Goal: Check status: Check status

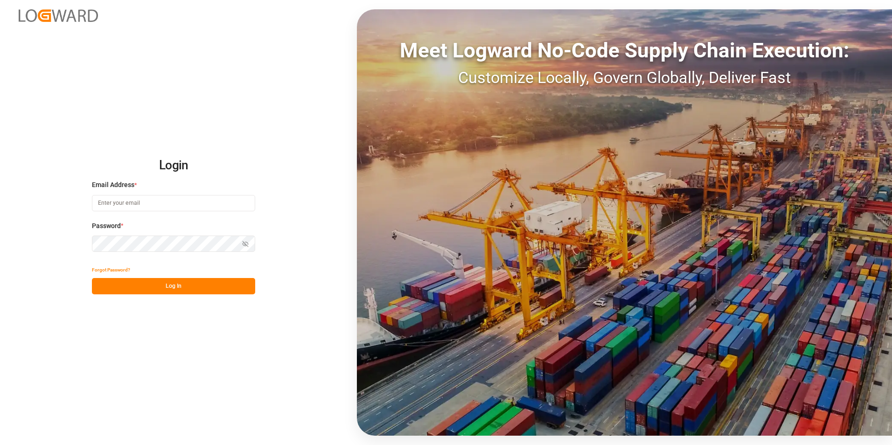
type input "[PERSON_NAME][EMAIL_ADDRESS][PERSON_NAME][DOMAIN_NAME]"
click at [161, 119] on button "Log In" at bounding box center [173, 286] width 163 height 16
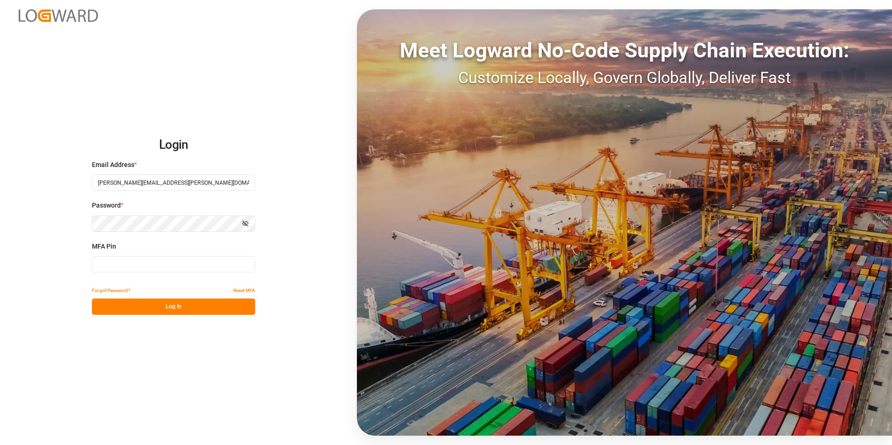
click at [154, 119] on input at bounding box center [173, 264] width 163 height 16
type input "843758"
click at [179, 119] on button "Log In" at bounding box center [173, 307] width 163 height 16
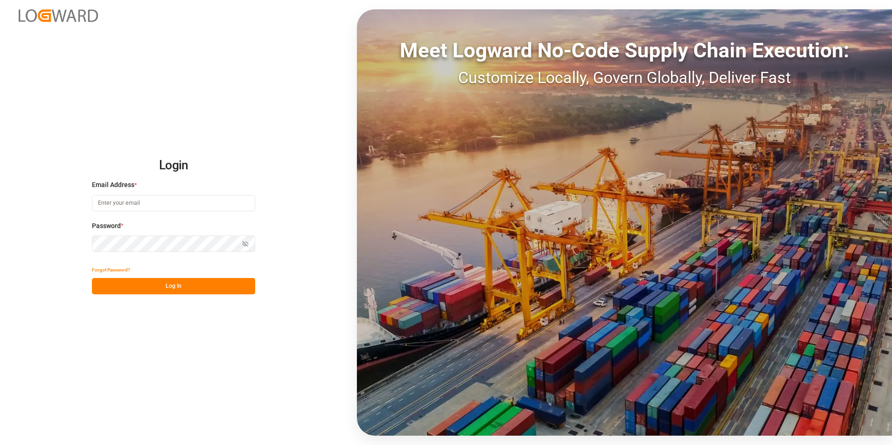
type input "[PERSON_NAME][EMAIL_ADDRESS][PERSON_NAME][DOMAIN_NAME]"
click at [175, 287] on button "Log In" at bounding box center [173, 286] width 163 height 16
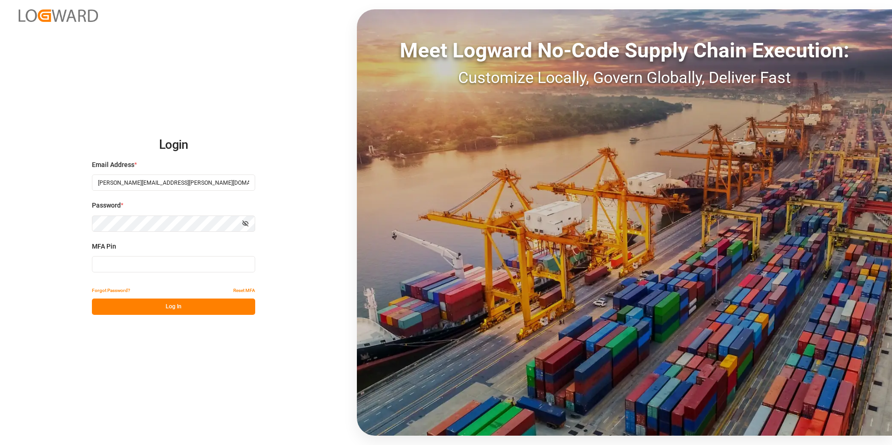
click at [166, 262] on input at bounding box center [173, 264] width 163 height 16
type input "856561"
click at [187, 310] on button "Log In" at bounding box center [173, 307] width 163 height 16
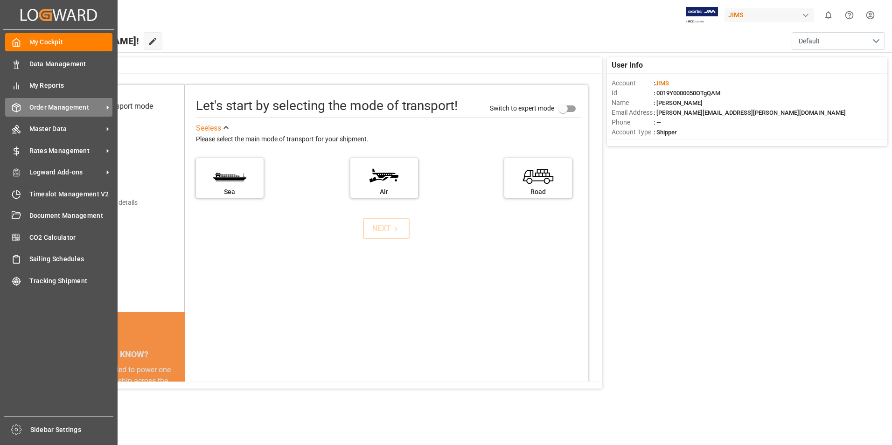
click at [61, 107] on span "Order Management" at bounding box center [66, 108] width 74 height 10
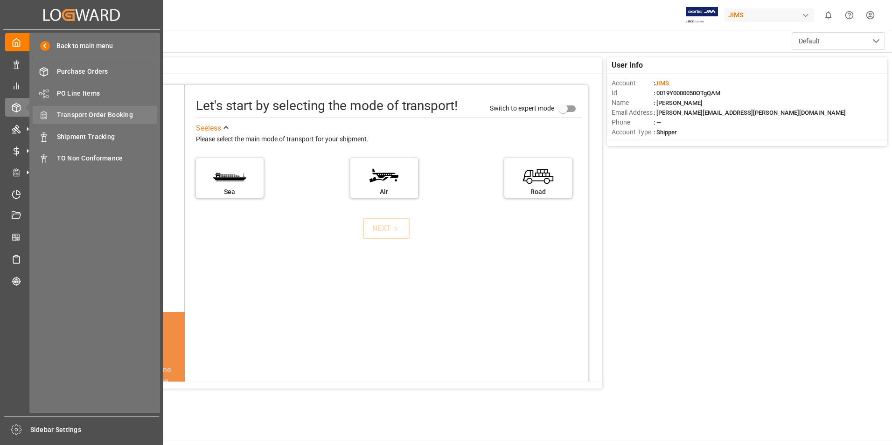
click at [98, 116] on span "Transport Order Booking" at bounding box center [107, 115] width 100 height 10
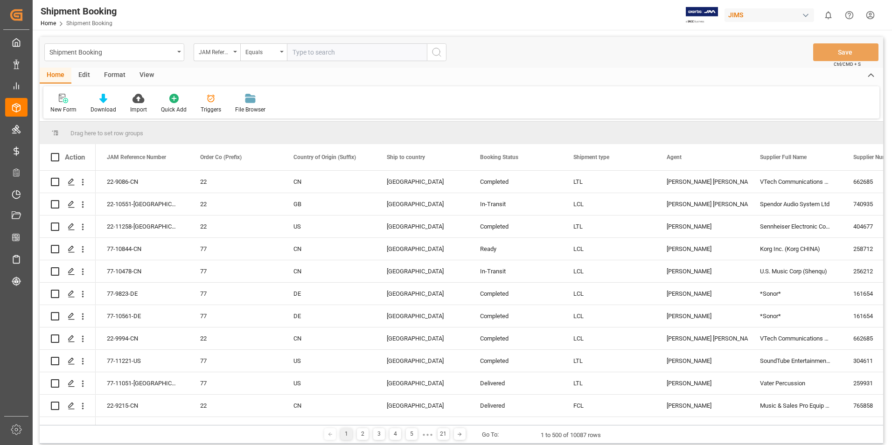
click at [324, 52] on input "text" at bounding box center [357, 52] width 140 height 18
paste input "77-10201-[GEOGRAPHIC_DATA]"
type input "77-10201-[GEOGRAPHIC_DATA]"
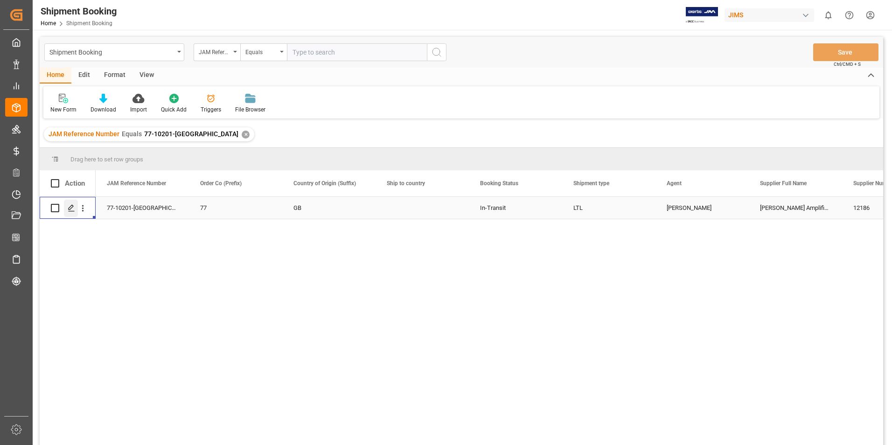
click at [71, 208] on icon "Press SPACE to select this row." at bounding box center [71, 207] width 7 height 7
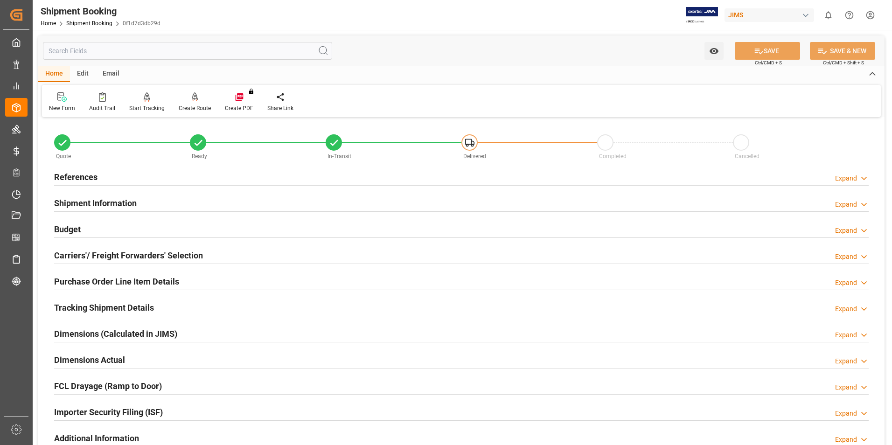
click at [103, 308] on h2 "Tracking Shipment Details" at bounding box center [104, 308] width 100 height 13
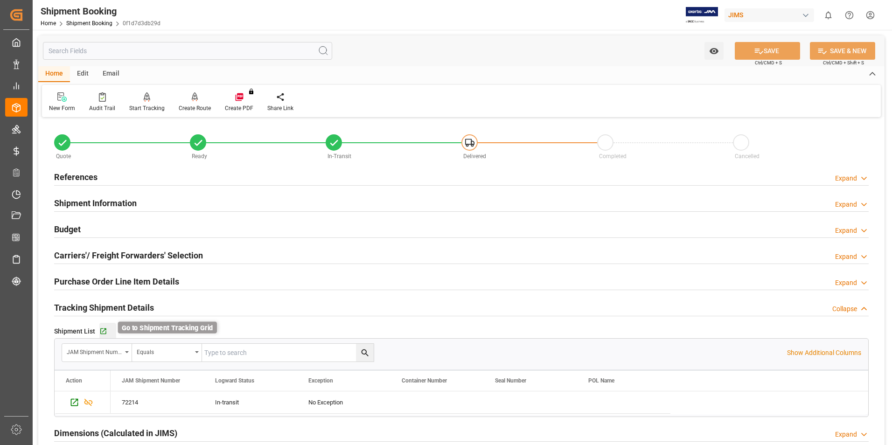
click at [102, 329] on icon "button" at bounding box center [103, 332] width 6 height 6
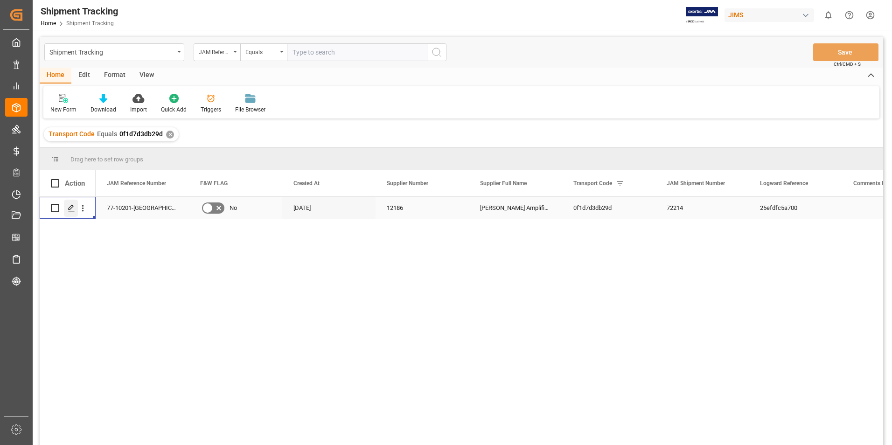
click at [69, 207] on icon "Press SPACE to select this row." at bounding box center [71, 207] width 7 height 7
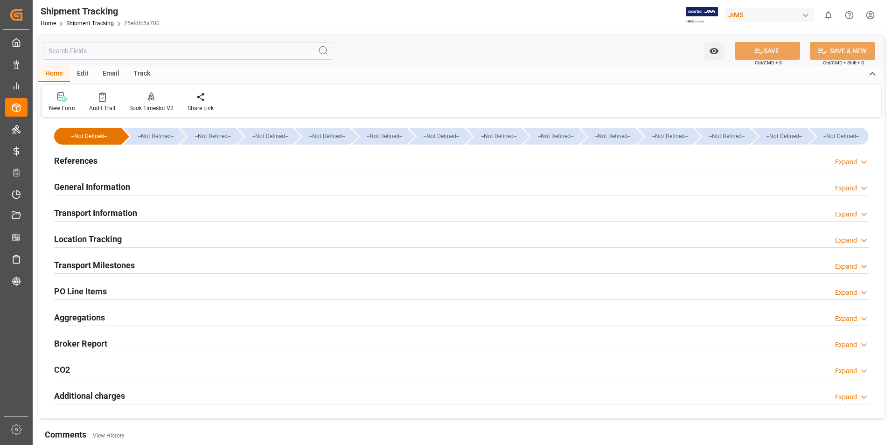
type input "[DATE]"
click at [92, 161] on h2 "References" at bounding box center [75, 160] width 43 height 13
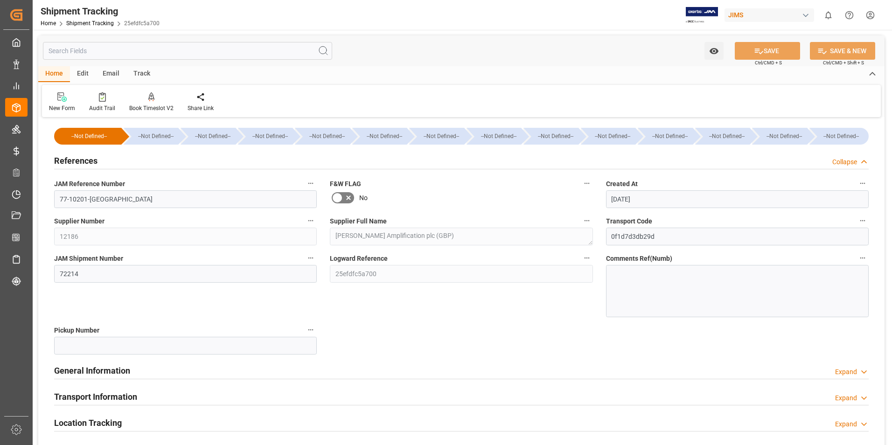
click at [120, 372] on h2 "General Information" at bounding box center [92, 371] width 76 height 13
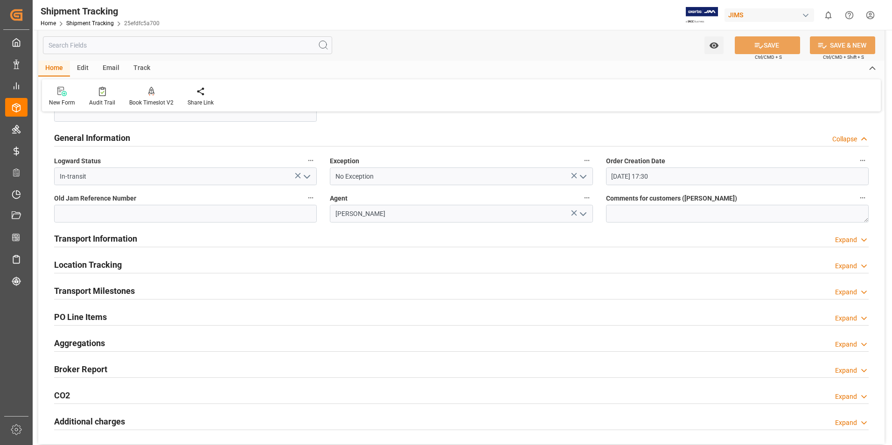
scroll to position [233, 0]
click at [306, 173] on icon "open menu" at bounding box center [307, 176] width 11 height 11
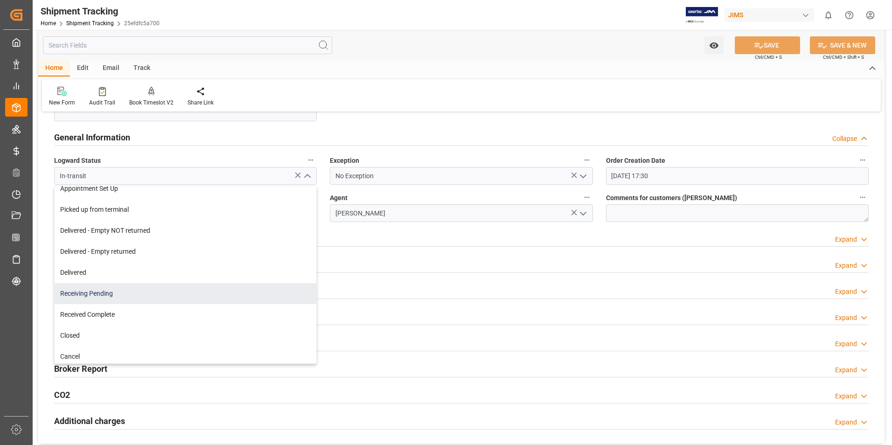
scroll to position [159, 0]
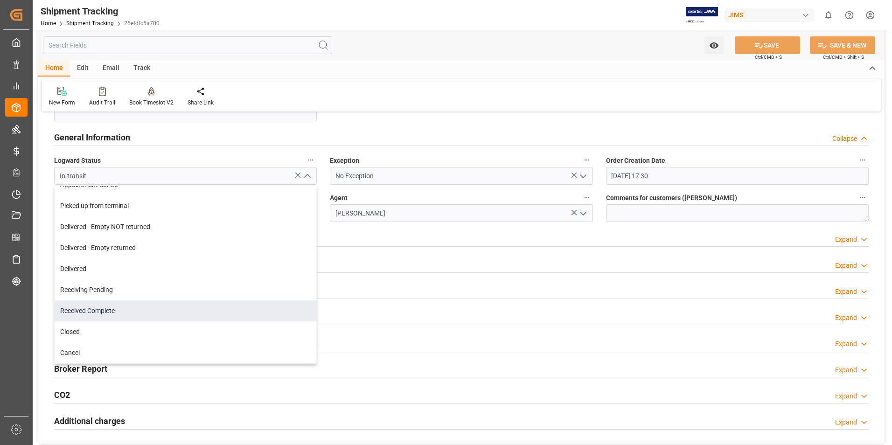
click at [120, 309] on div "Received Complete" at bounding box center [186, 311] width 262 height 21
type input "Received Complete"
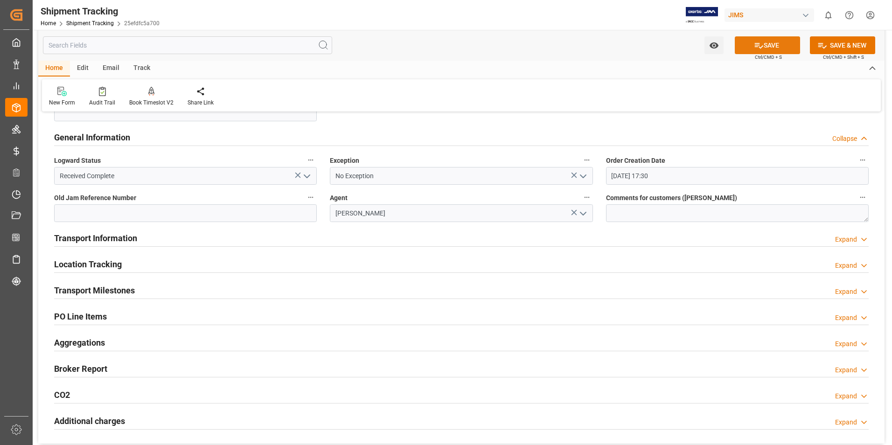
click at [776, 49] on button "SAVE" at bounding box center [767, 45] width 65 height 18
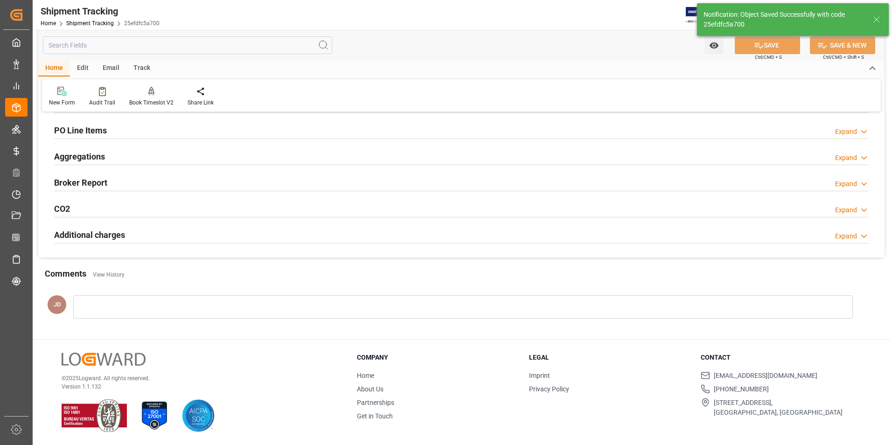
scroll to position [49, 0]
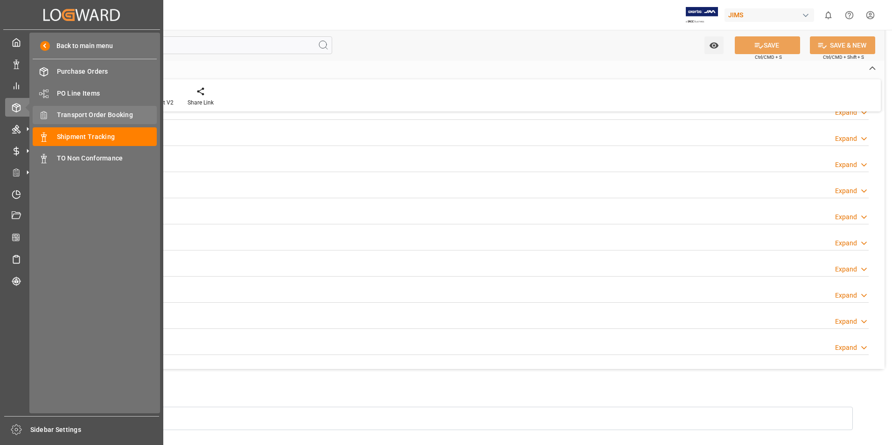
click at [112, 109] on div "Transport Order Booking Transport Order Booking" at bounding box center [95, 115] width 124 height 18
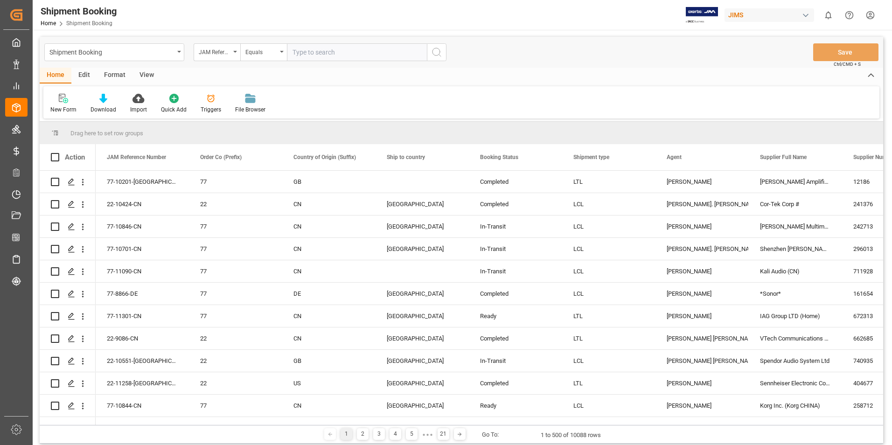
click at [340, 56] on input "text" at bounding box center [357, 52] width 140 height 18
type input "77-10201-[GEOGRAPHIC_DATA]"
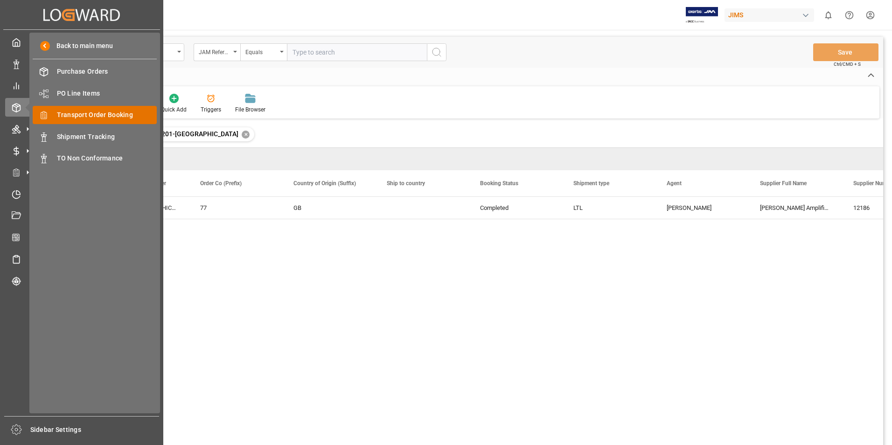
click at [117, 112] on span "Transport Order Booking" at bounding box center [107, 115] width 100 height 10
